Goal: Communication & Community: Answer question/provide support

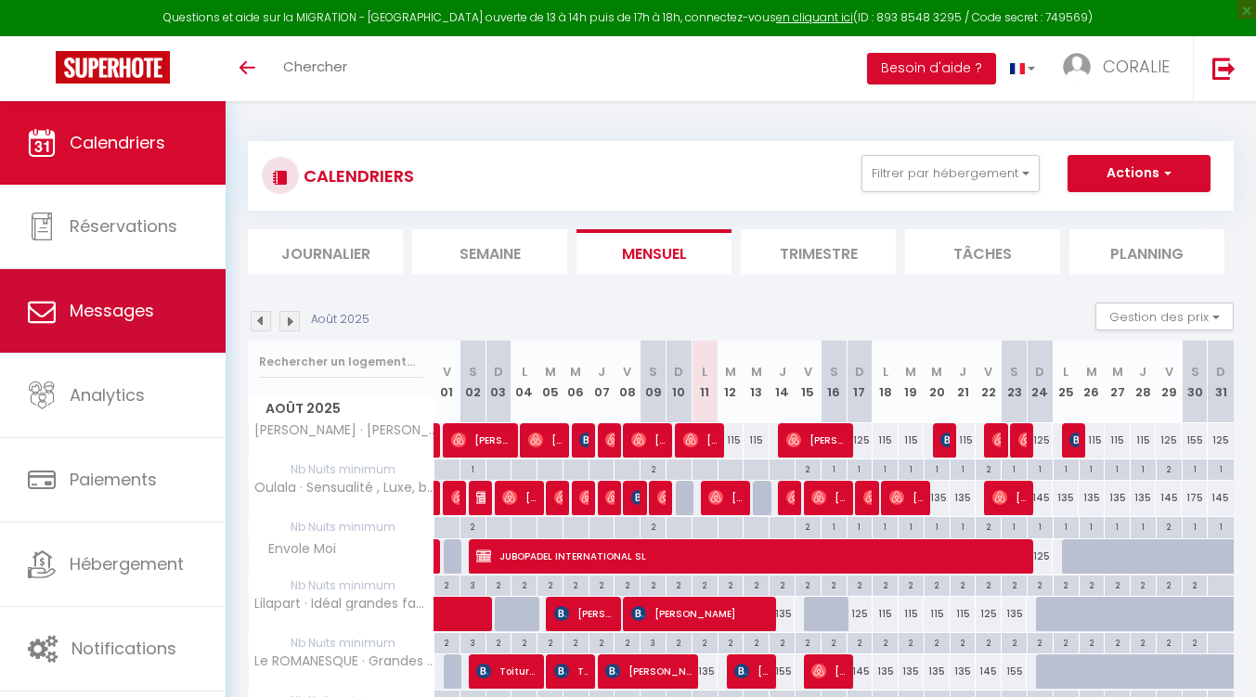
click at [108, 307] on span "Messages" at bounding box center [112, 310] width 84 height 23
select select "message"
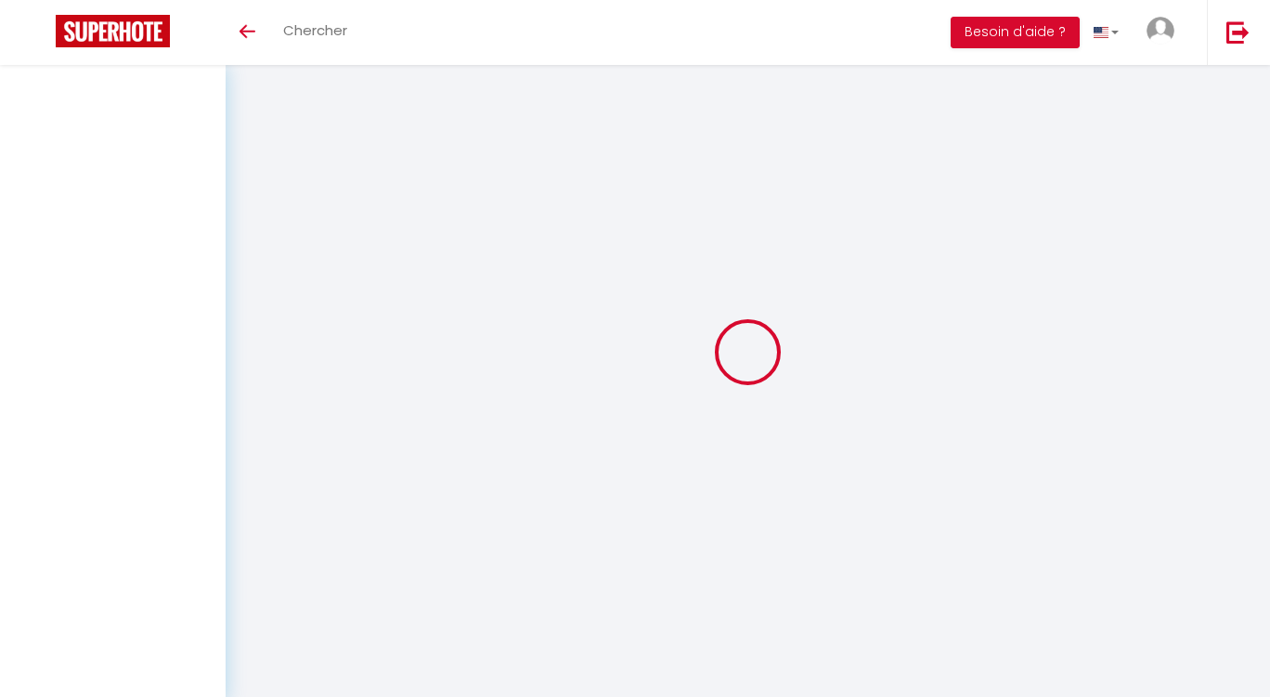
select select "message"
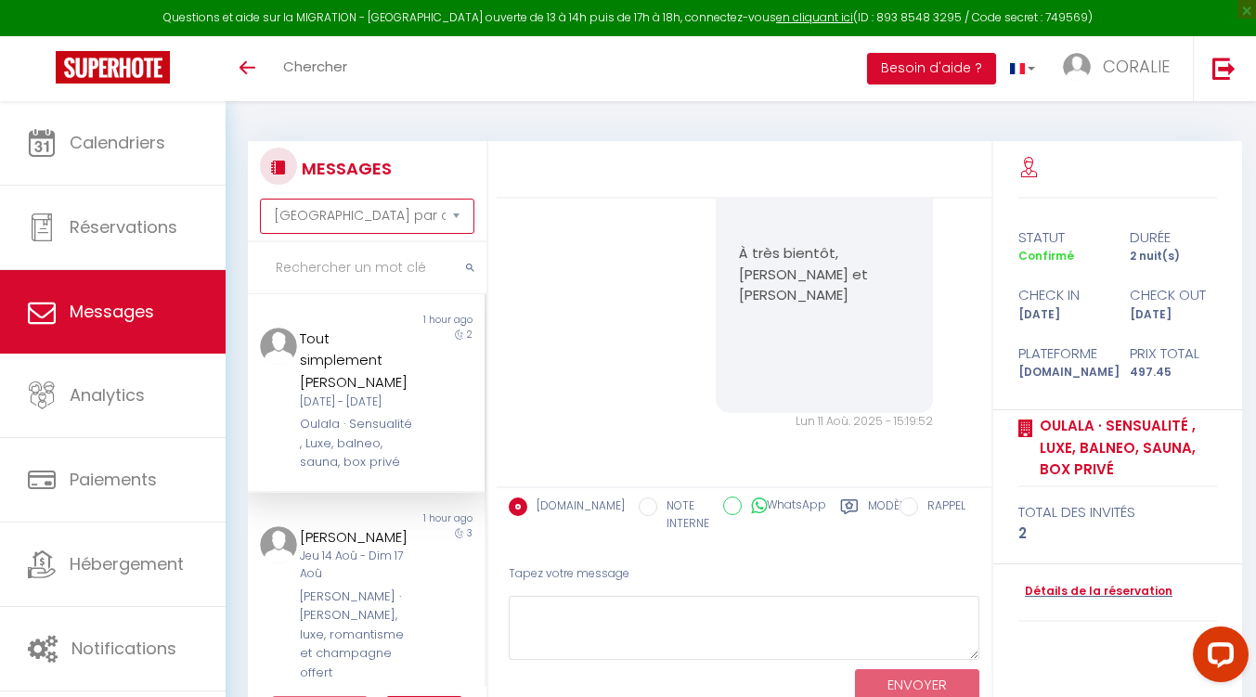
click at [409, 214] on select "[GEOGRAPHIC_DATA] par date de réservation Trier par date de message" at bounding box center [367, 216] width 214 height 35
click at [260, 199] on select "[GEOGRAPHIC_DATA] par date de réservation Trier par date de message" at bounding box center [367, 216] width 214 height 35
click at [355, 384] on div "Tout simplement [PERSON_NAME]" at bounding box center [356, 361] width 113 height 66
click at [359, 583] on div "Jeu 14 Aoû - Dim 17 Aoû" at bounding box center [356, 565] width 113 height 35
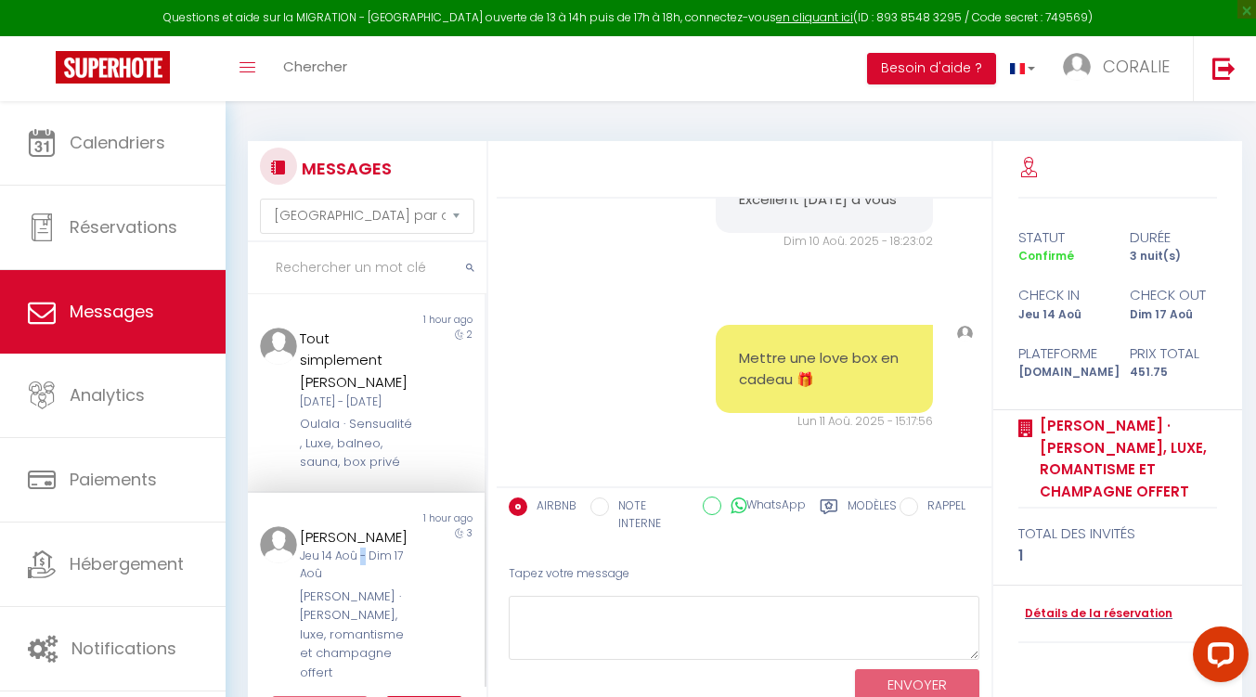
scroll to position [93, 0]
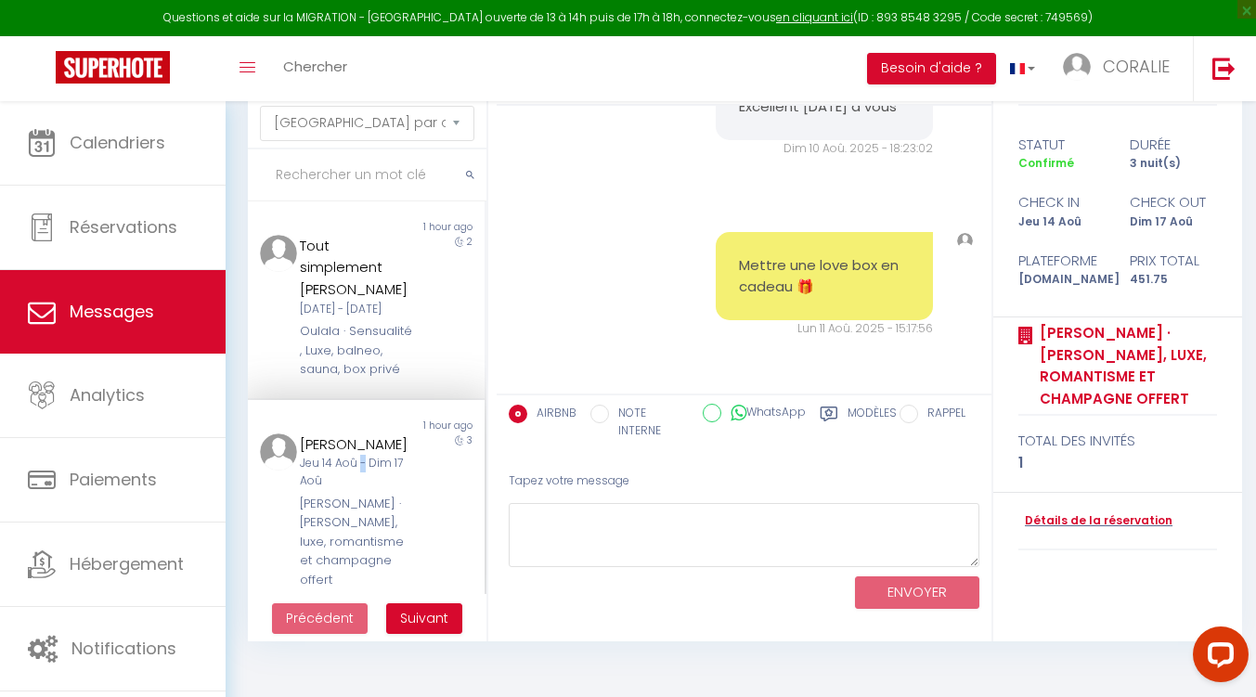
click at [593, 419] on input "NOTE INTERNE" at bounding box center [599, 414] width 19 height 19
radio input "true"
click at [524, 410] on input "AIRBNB" at bounding box center [518, 414] width 19 height 19
radio input "true"
radio input "false"
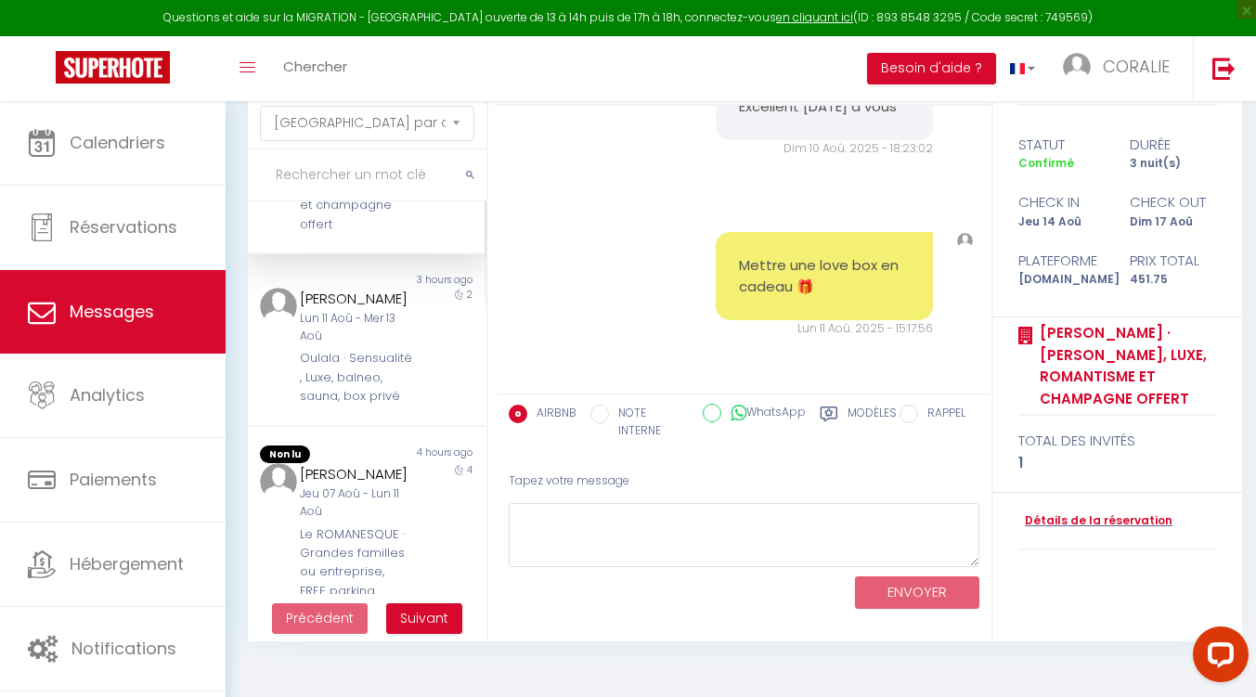
scroll to position [371, 0]
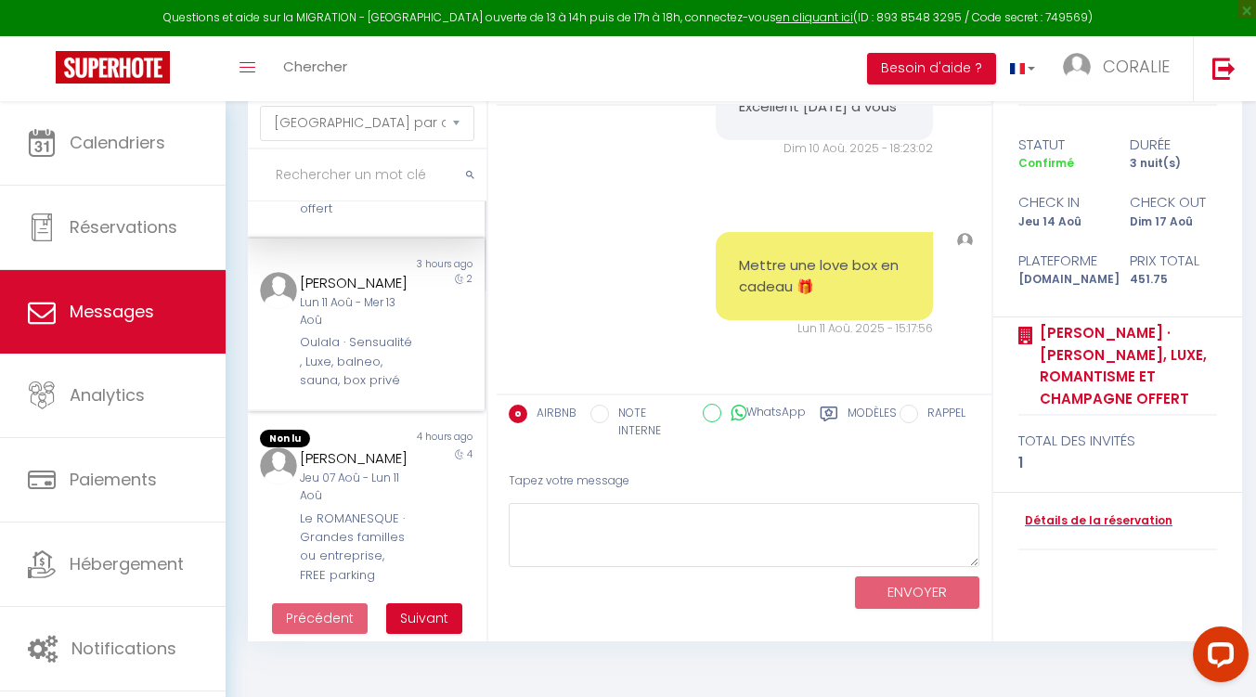
click at [396, 390] on div "Oulala · Sensualité , Luxe, balneo, sauna, box privé" at bounding box center [356, 361] width 113 height 57
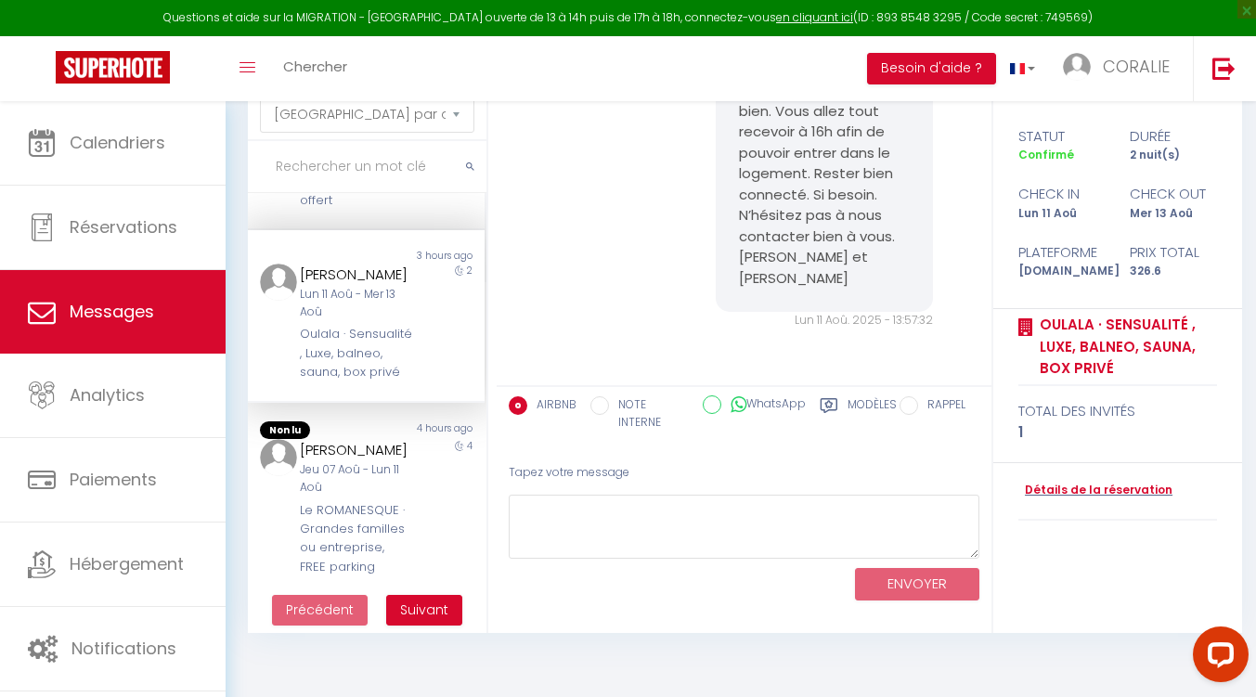
scroll to position [186, 0]
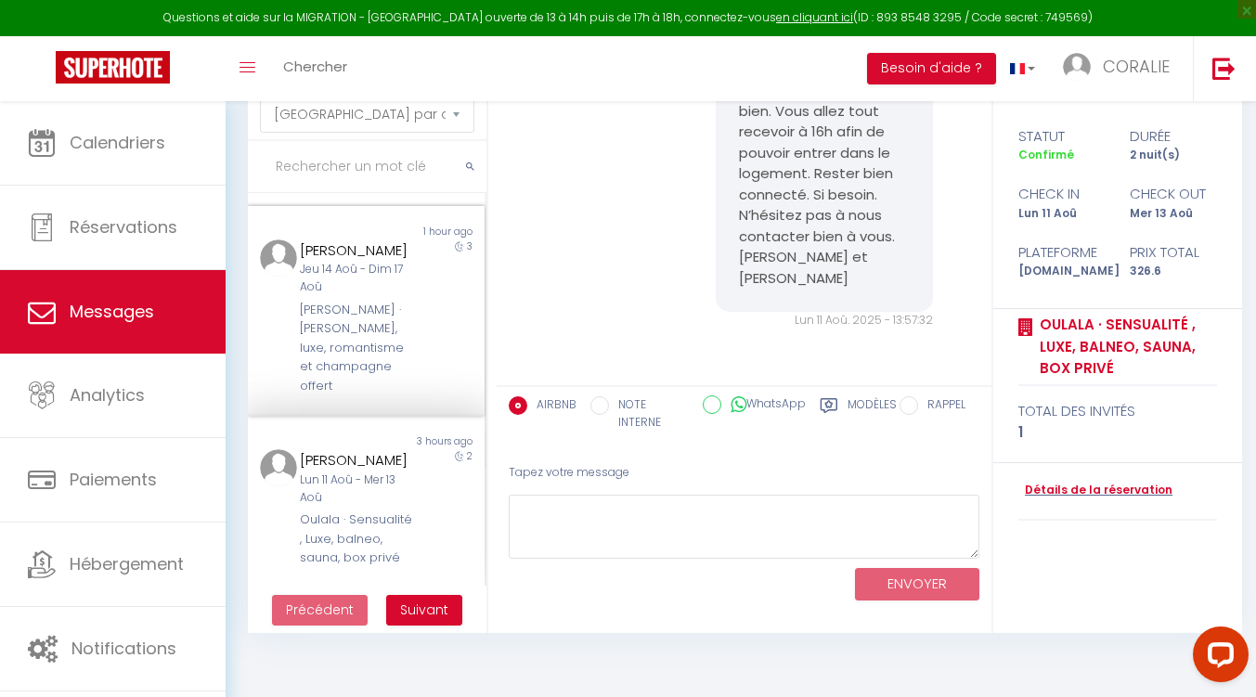
click at [340, 372] on div "[PERSON_NAME] · [PERSON_NAME], luxe, romantisme et champagne offert" at bounding box center [356, 348] width 113 height 95
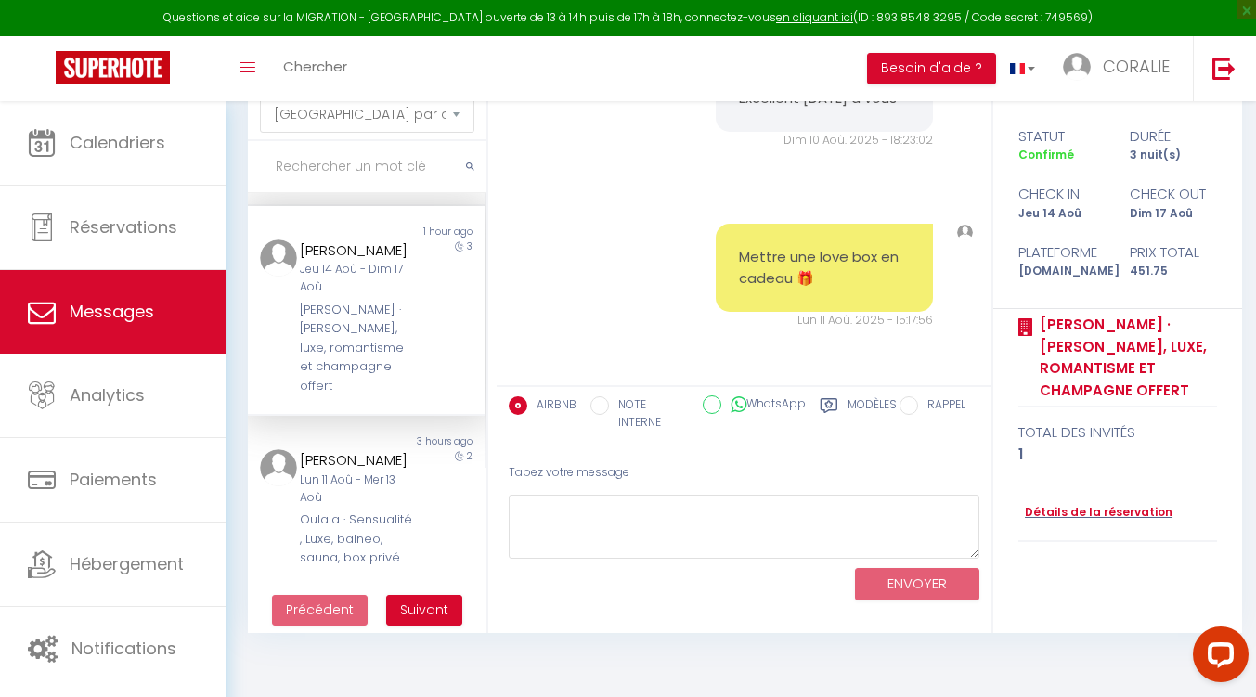
scroll to position [7145, 0]
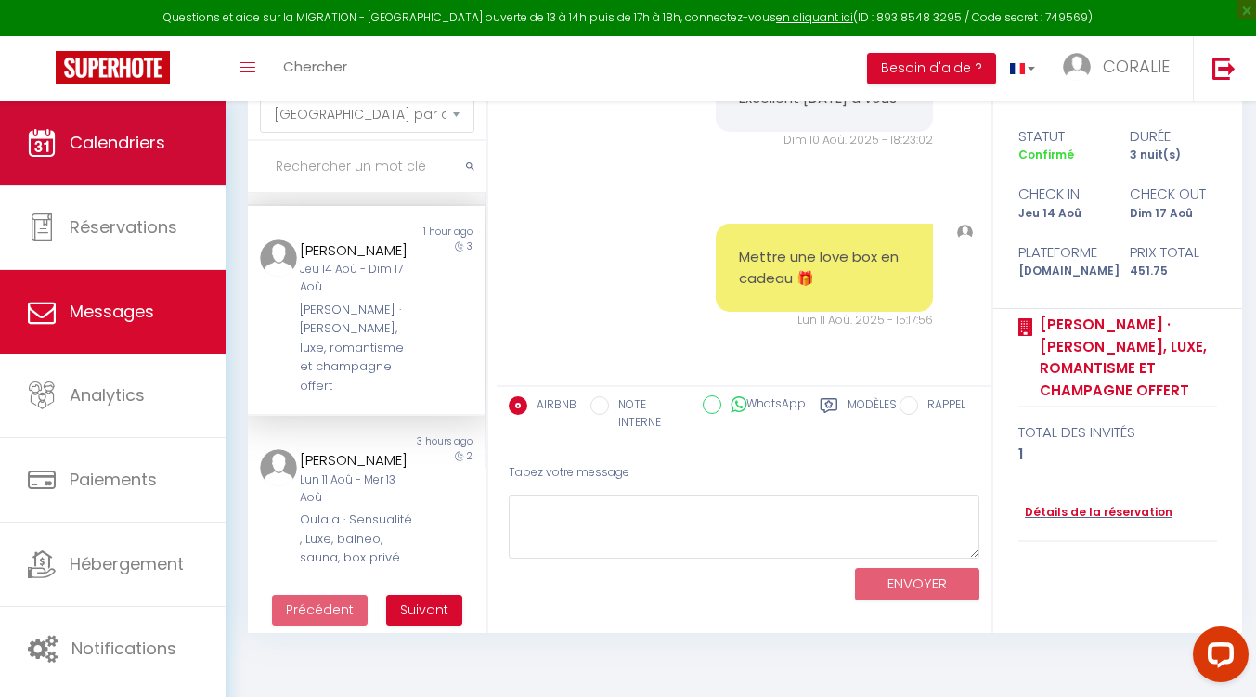
click at [111, 146] on span "Calendriers" at bounding box center [118, 142] width 96 height 23
